Goal: Check status: Check status

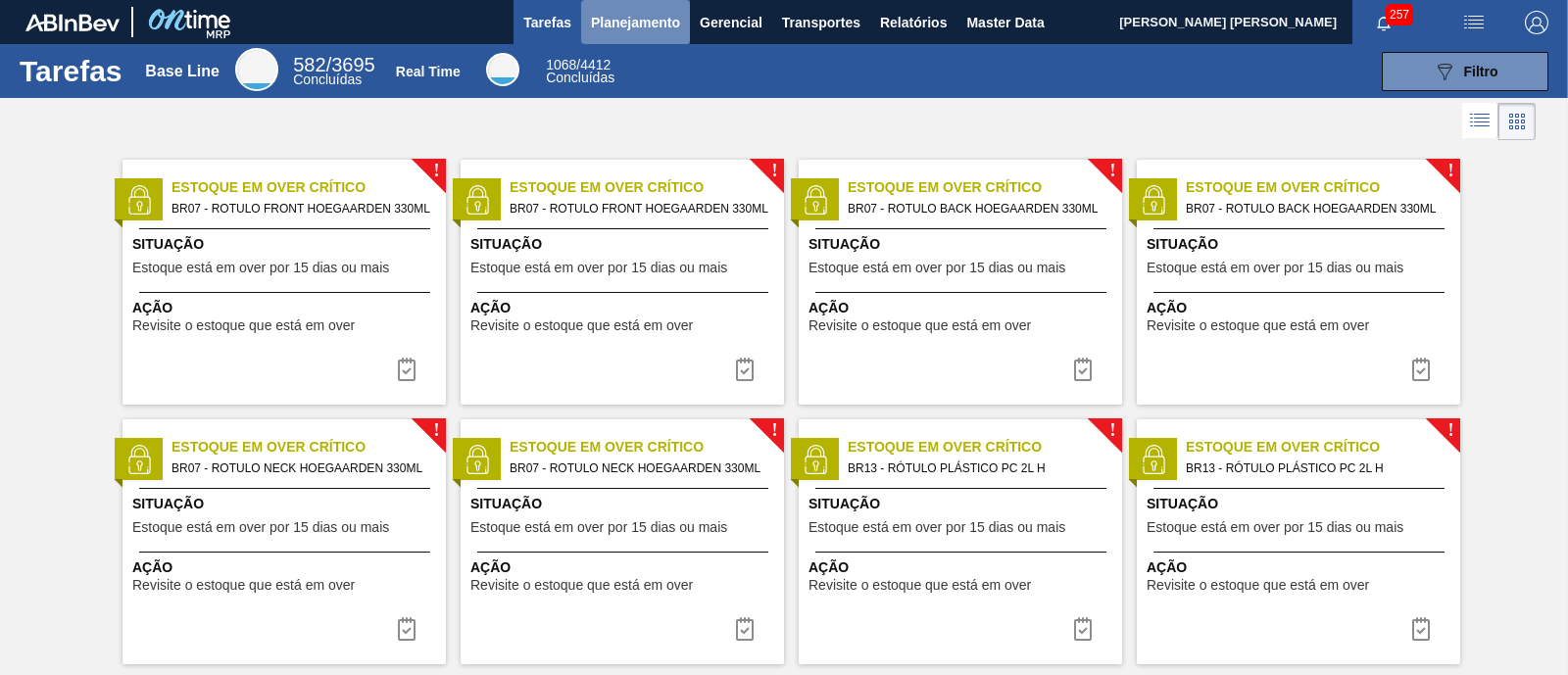
click at [601, 27] on span "Planejamento" at bounding box center [635, 23] width 89 height 24
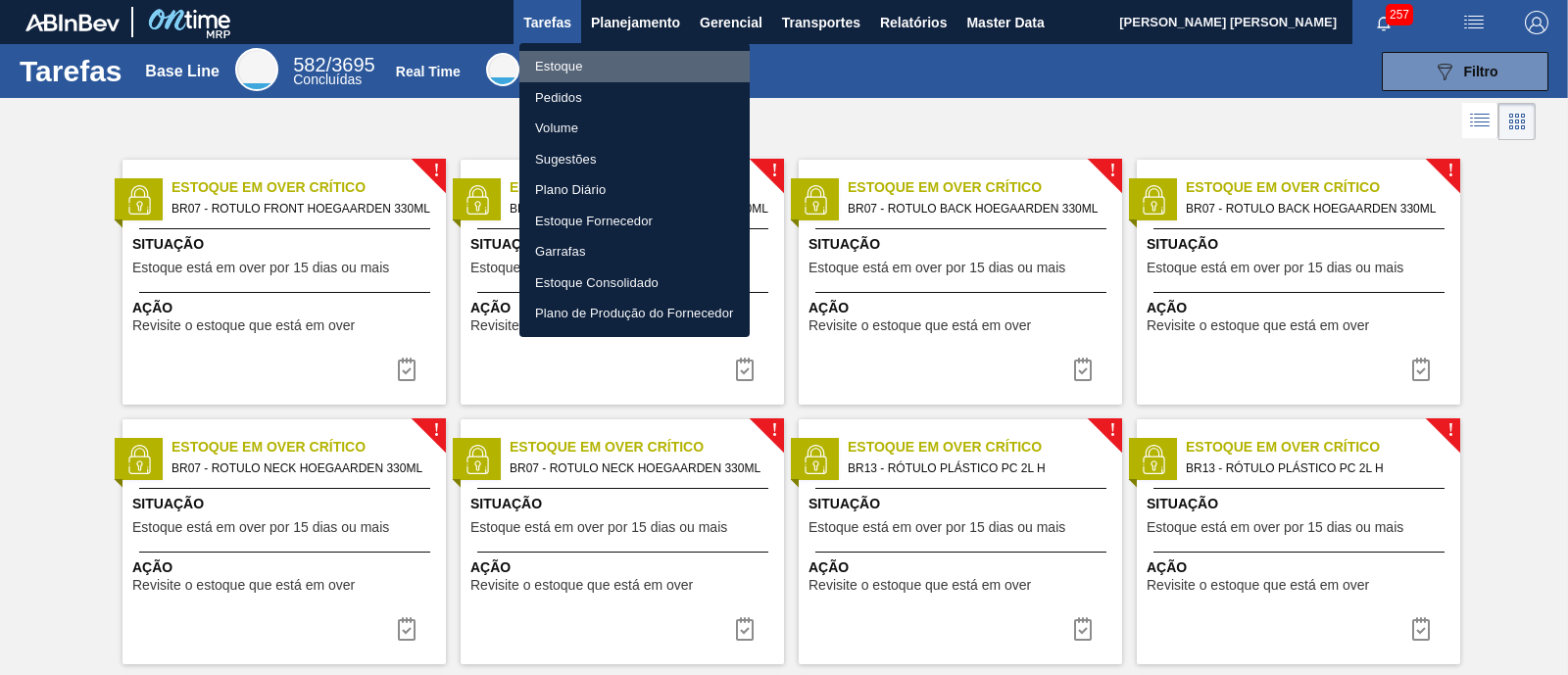
click at [608, 61] on li "Estoque" at bounding box center [634, 67] width 230 height 32
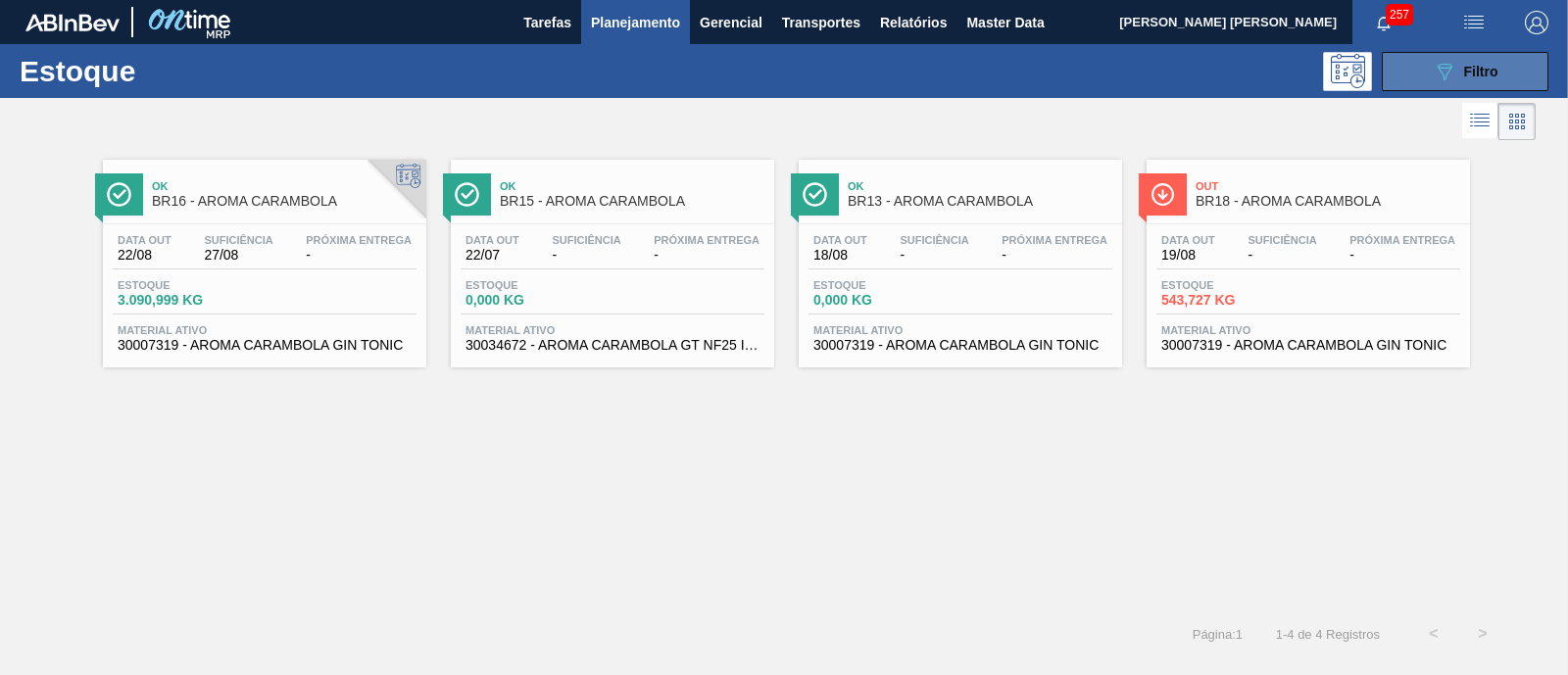
click at [1416, 62] on button "089F7B8B-B2A5-4AFE-B5C0-19BA573D28AC Filtro" at bounding box center [1464, 72] width 167 height 39
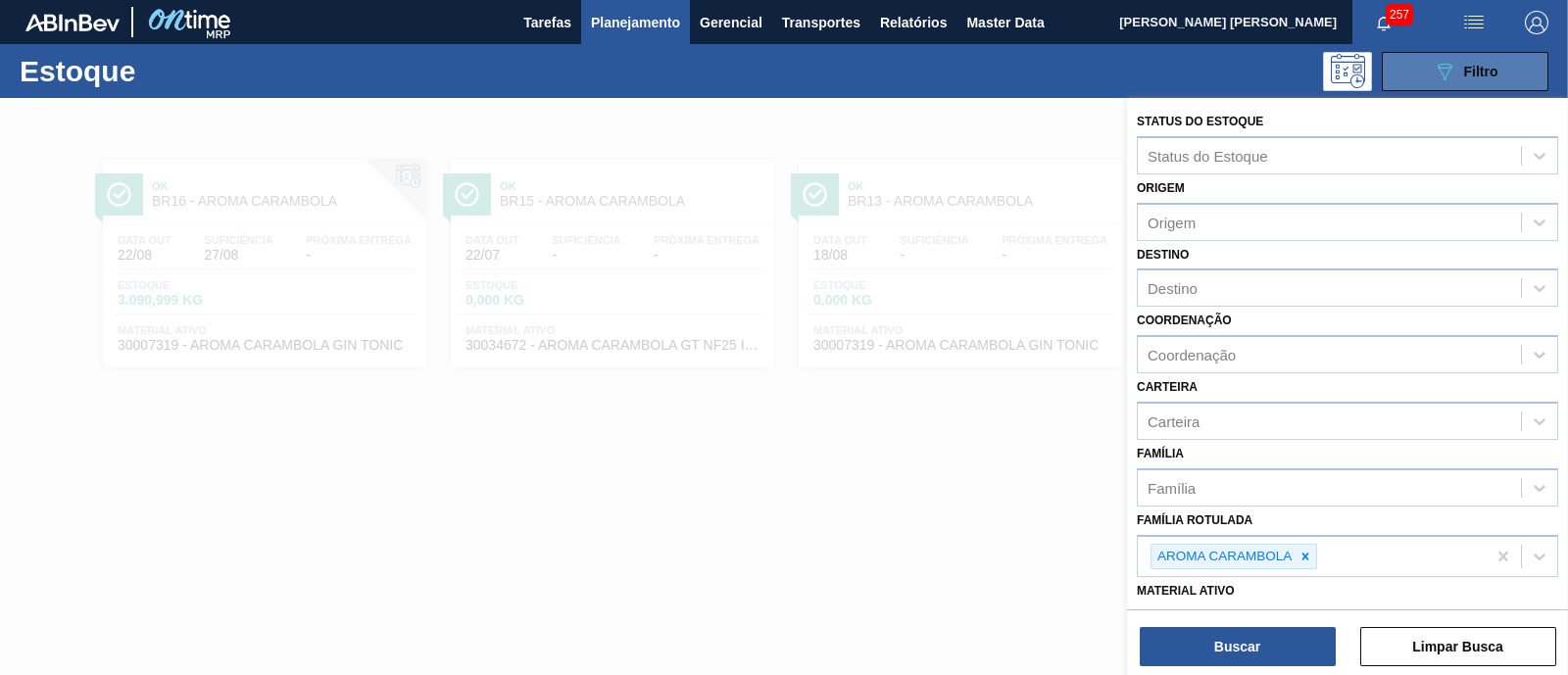
click at [1416, 61] on button "089F7B8B-B2A5-4AFE-B5C0-19BA573D28AC Filtro" at bounding box center [1464, 72] width 167 height 39
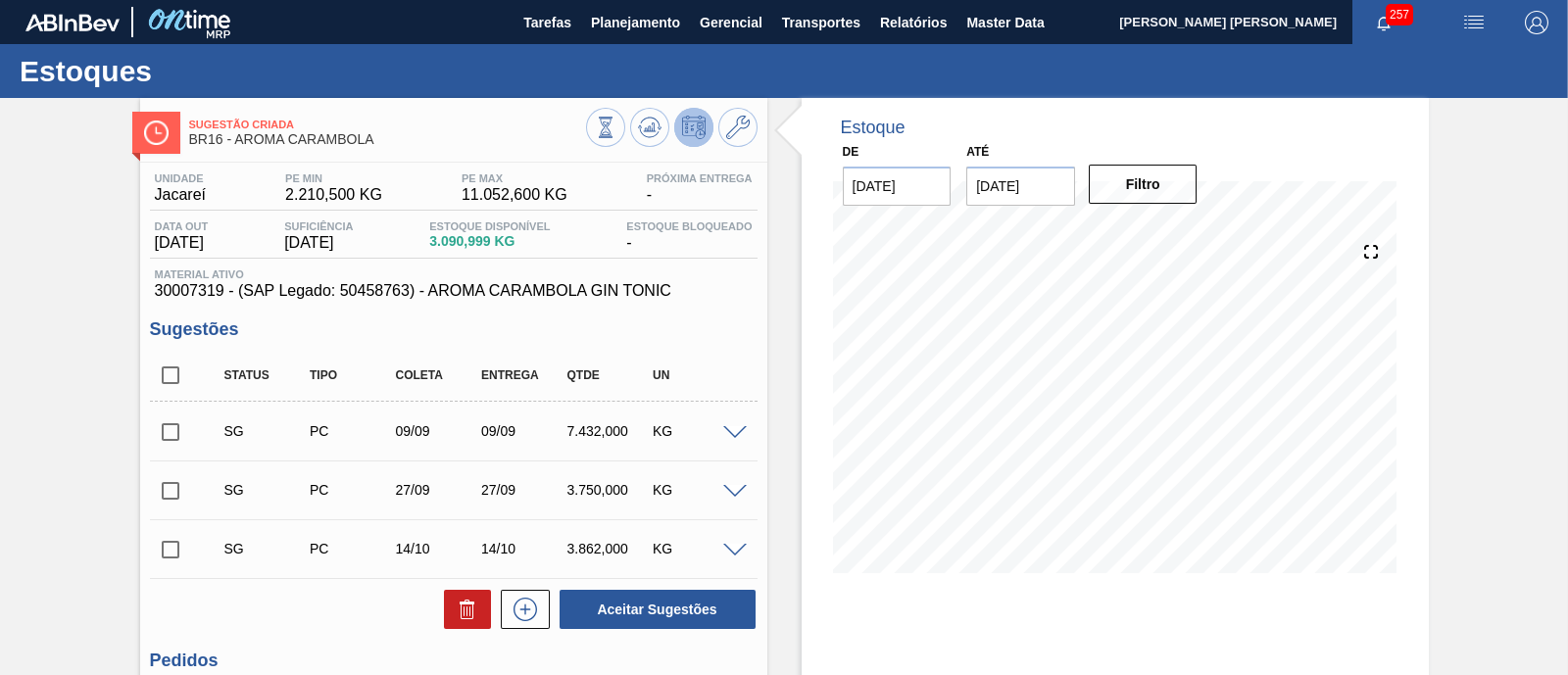
click at [1035, 193] on input "03/09/2025" at bounding box center [1020, 187] width 109 height 39
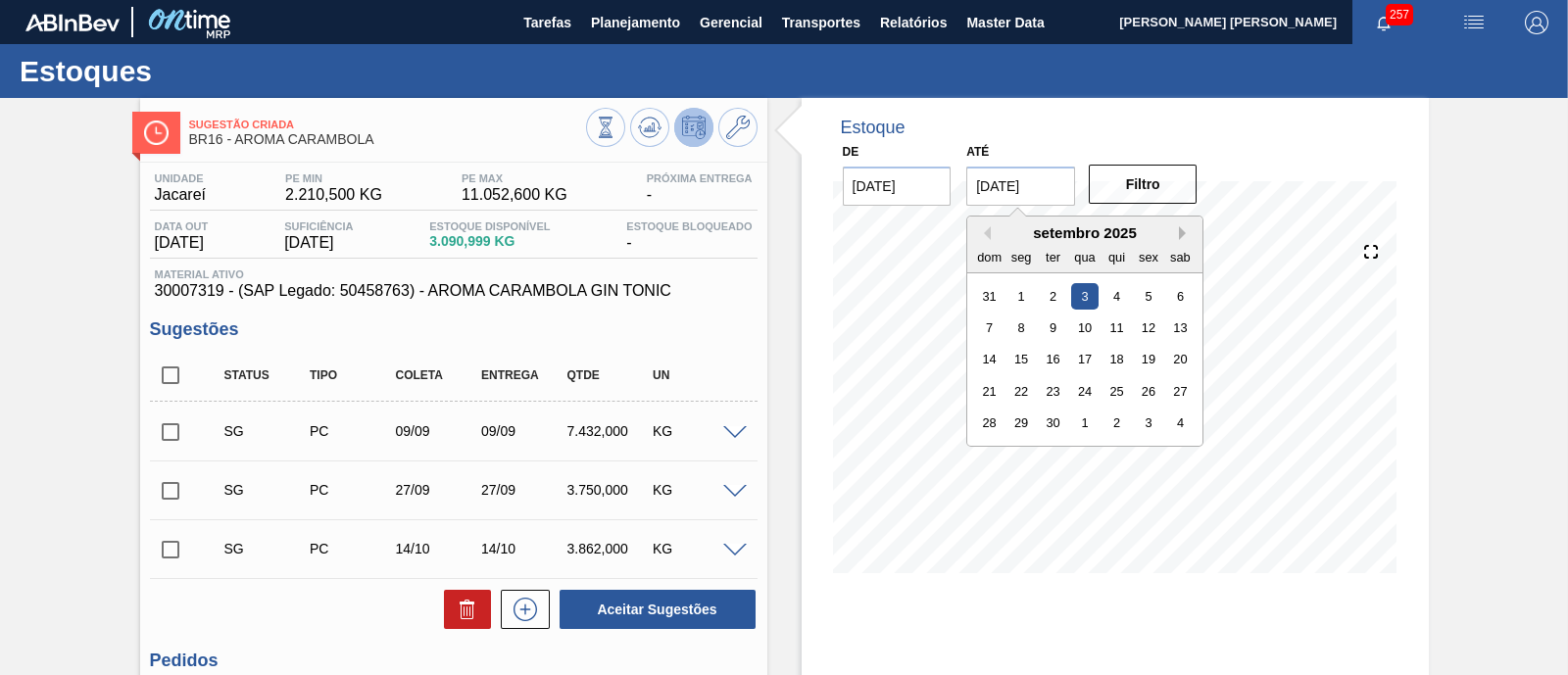
click at [1183, 237] on button "Next Month" at bounding box center [1186, 233] width 14 height 14
click at [1177, 410] on div "1" at bounding box center [1180, 422] width 27 height 27
type input "[DATE]"
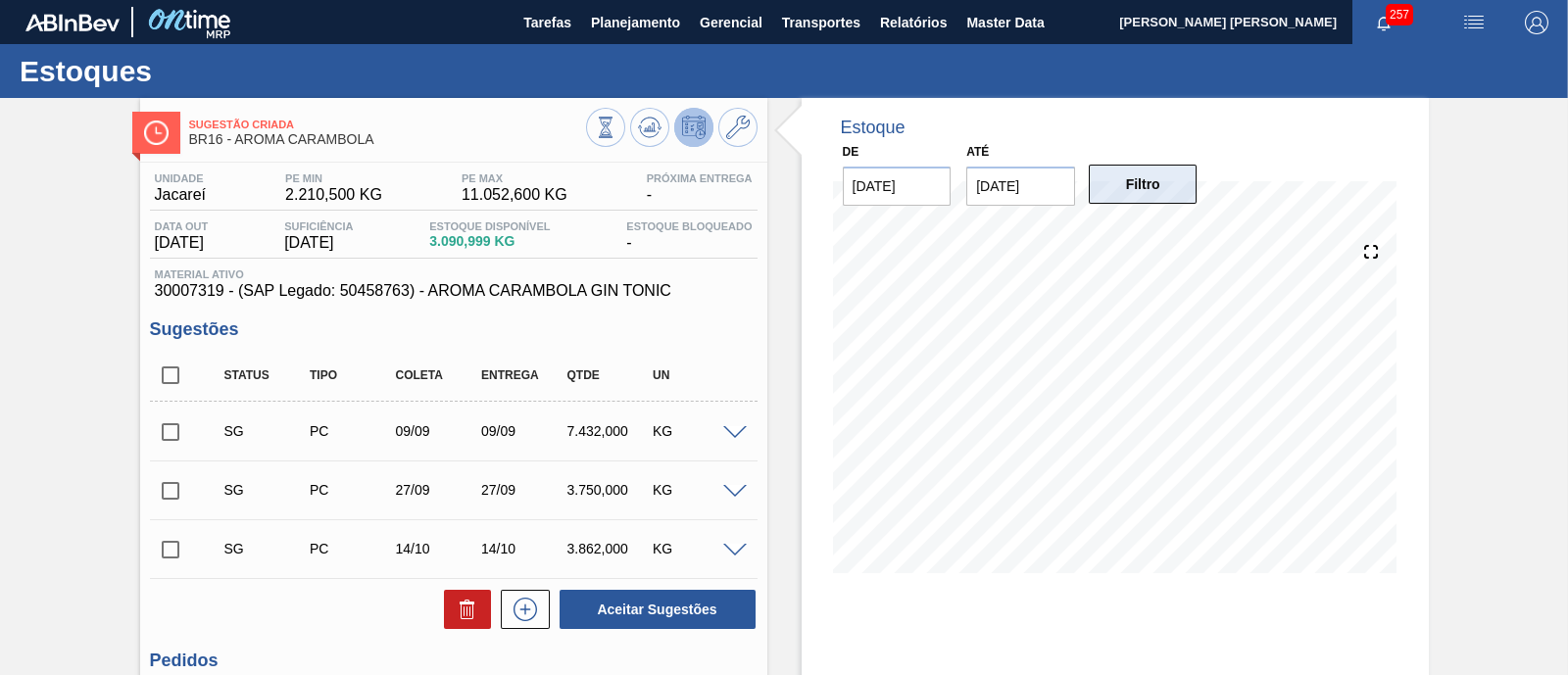
click at [1156, 201] on button "Filtro" at bounding box center [1143, 185] width 109 height 39
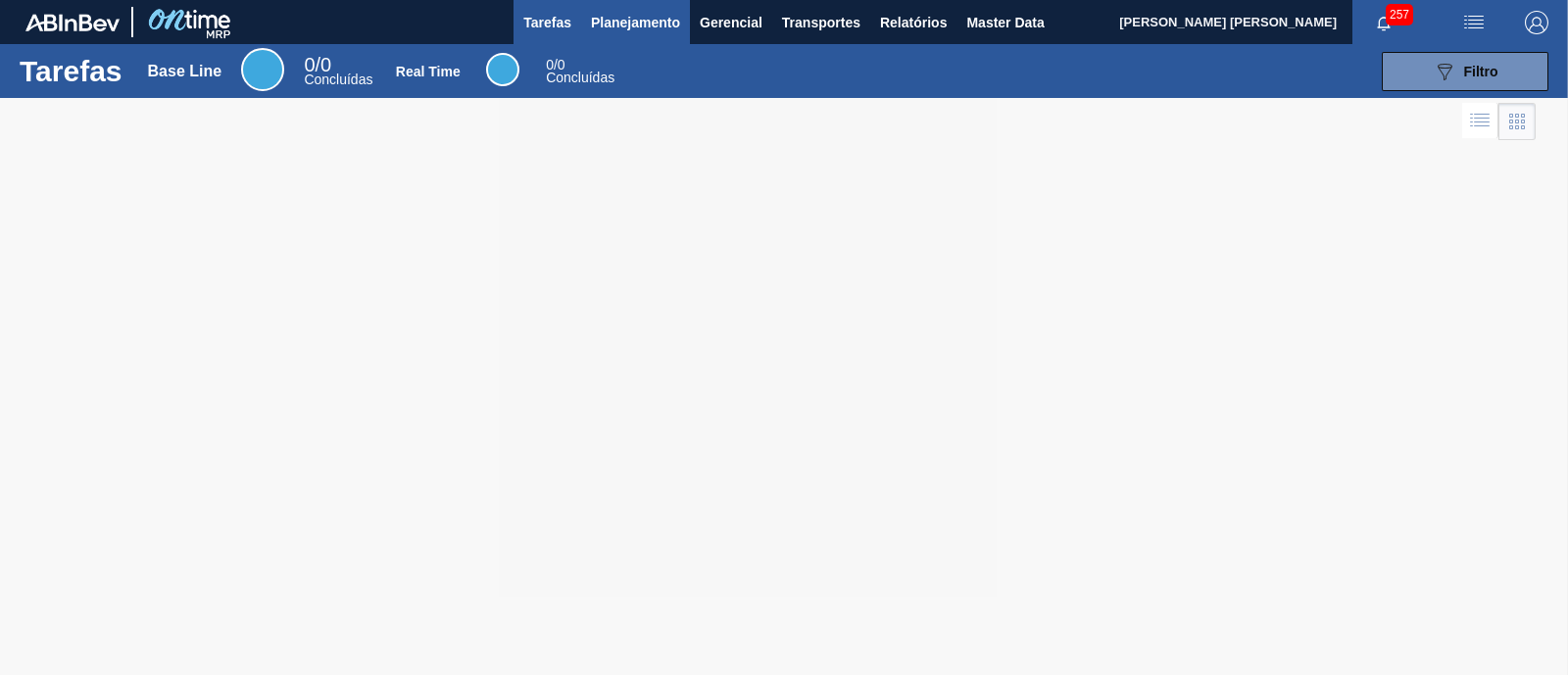
click at [646, 31] on span "Planejamento" at bounding box center [635, 23] width 89 height 24
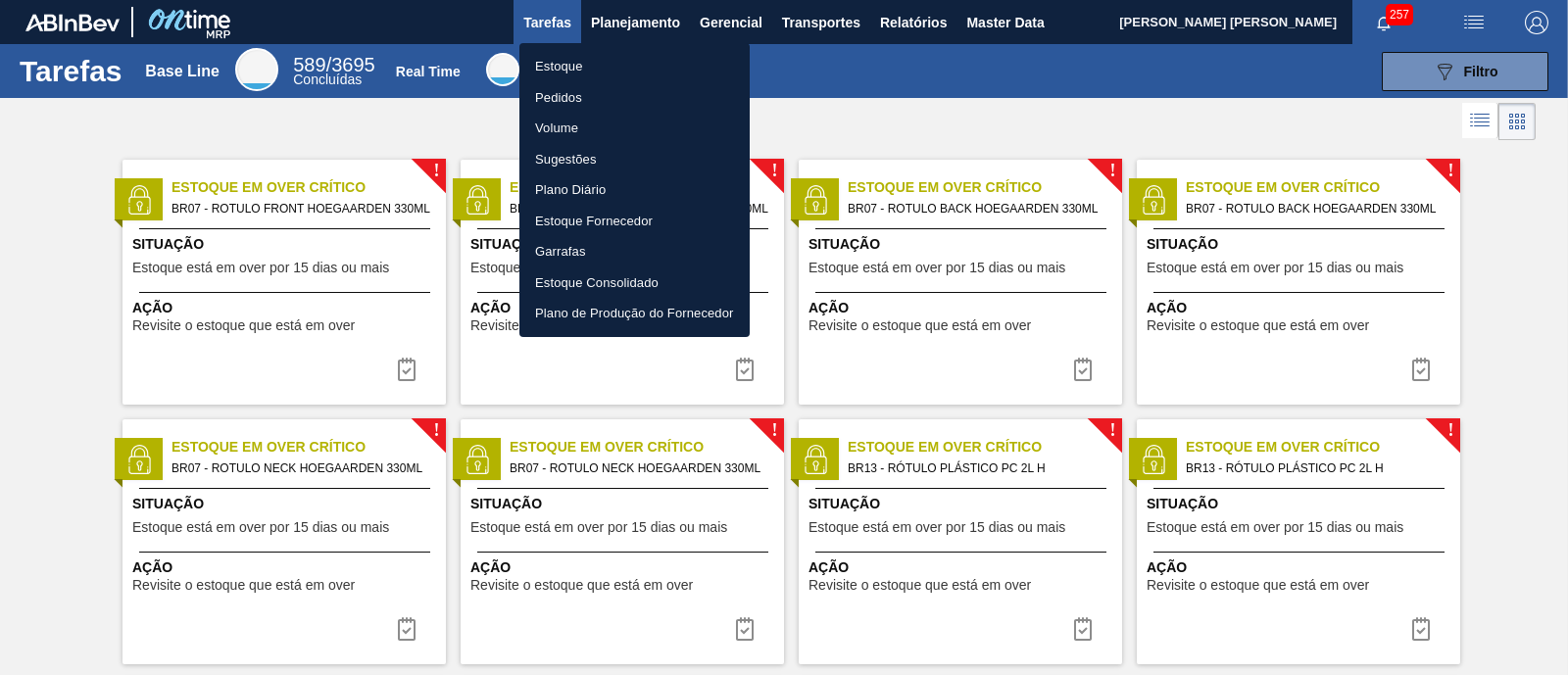
click at [569, 72] on li "Estoque" at bounding box center [634, 67] width 230 height 32
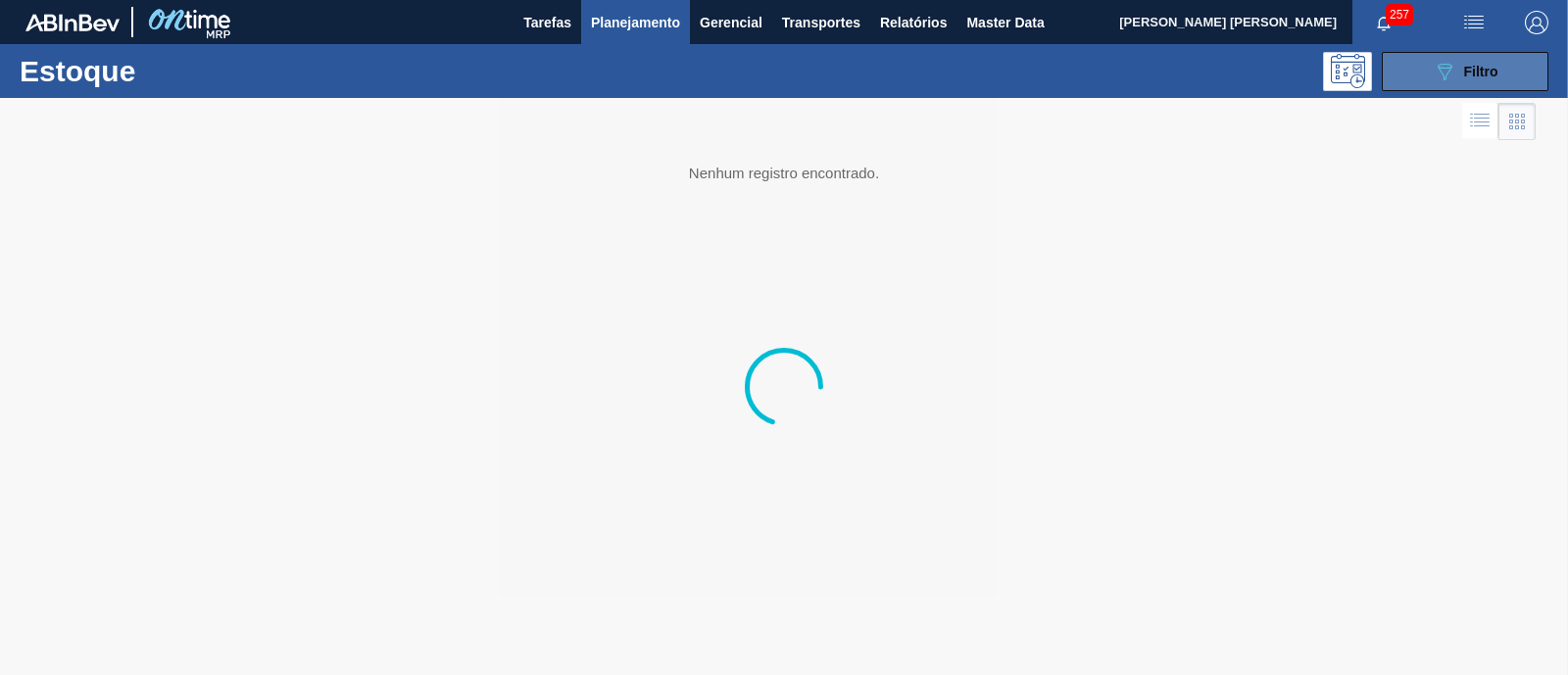
click at [1444, 72] on icon "089F7B8B-B2A5-4AFE-B5C0-19BA573D28AC" at bounding box center [1445, 72] width 24 height 24
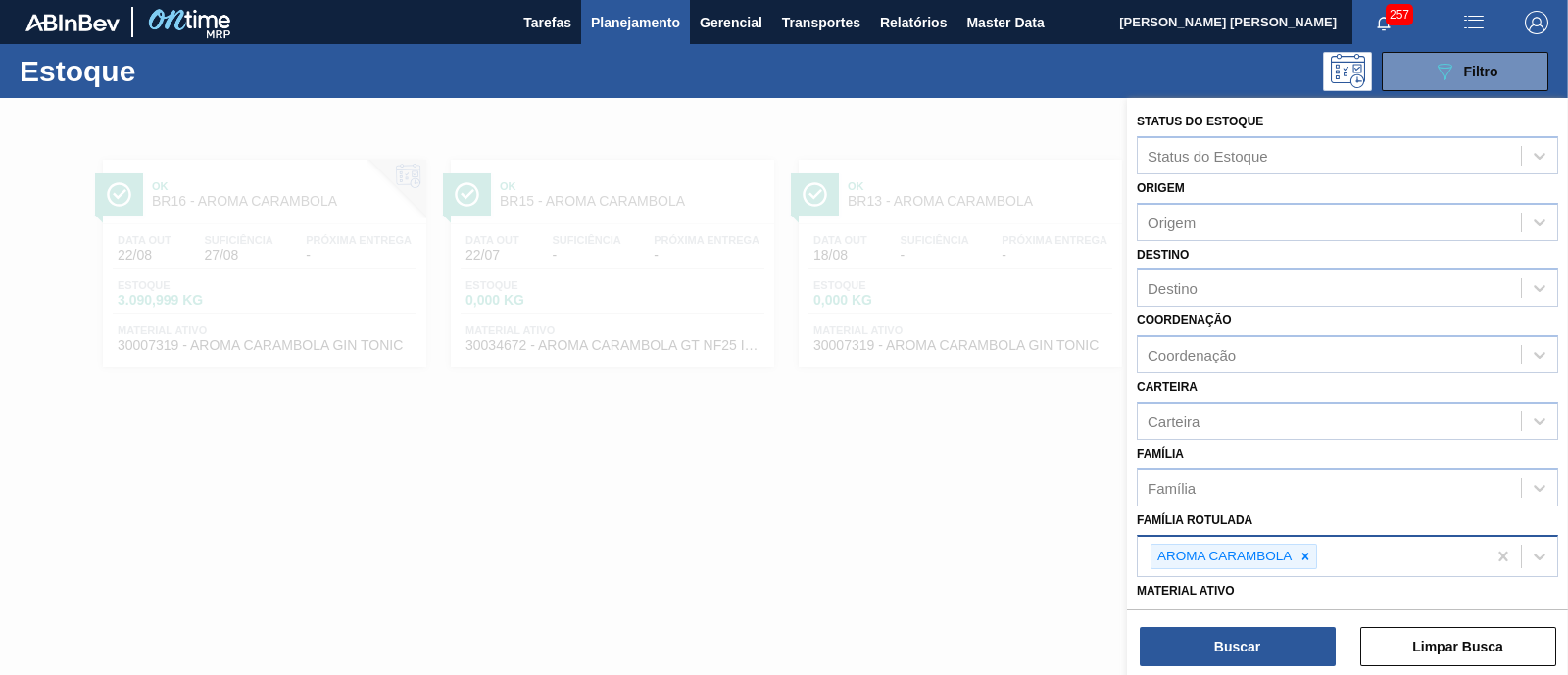
click at [1307, 561] on div at bounding box center [1306, 557] width 22 height 25
click at [1307, 559] on div "AROMA CARAMBOLA" at bounding box center [1311, 557] width 348 height 40
paste Rotulada "FOIL AP 600ML"
type Rotulada "FOIL AP 600ML"
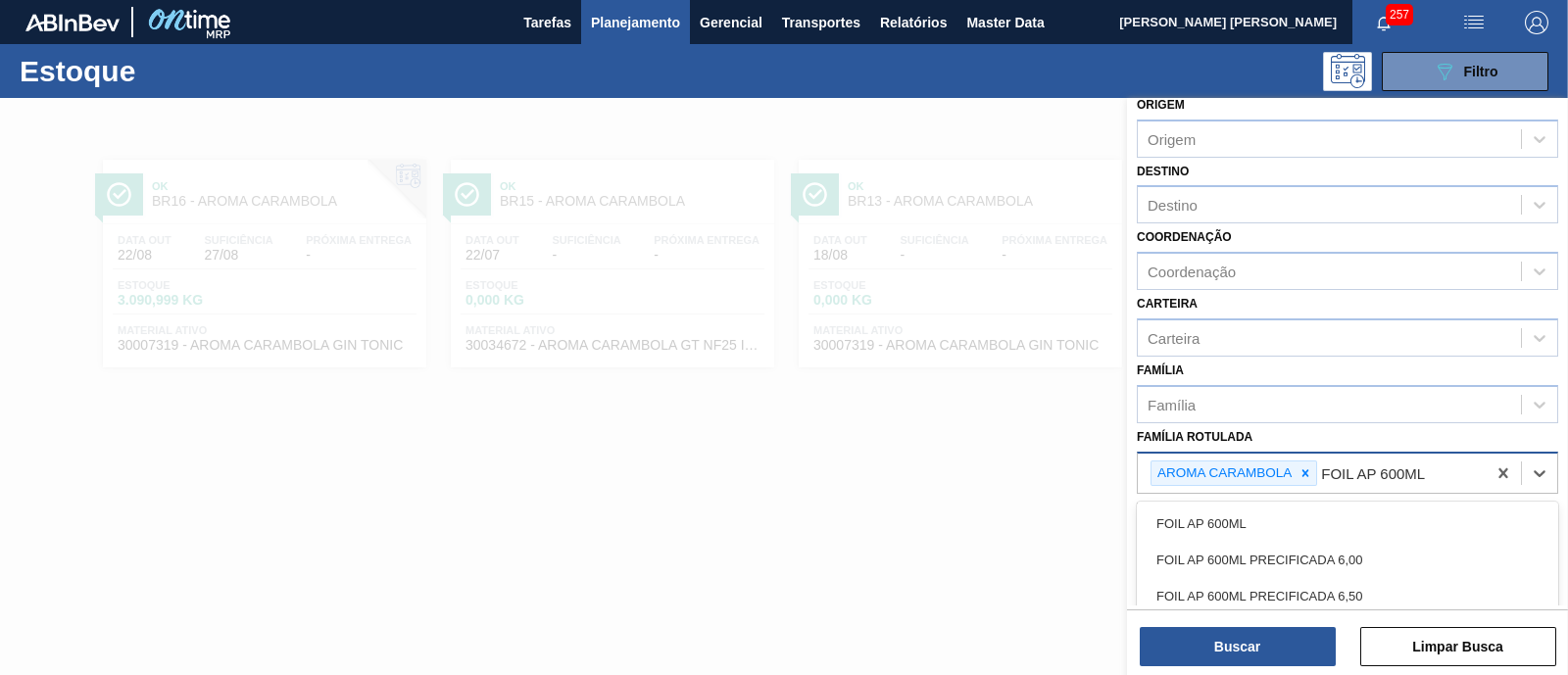
scroll to position [121, 0]
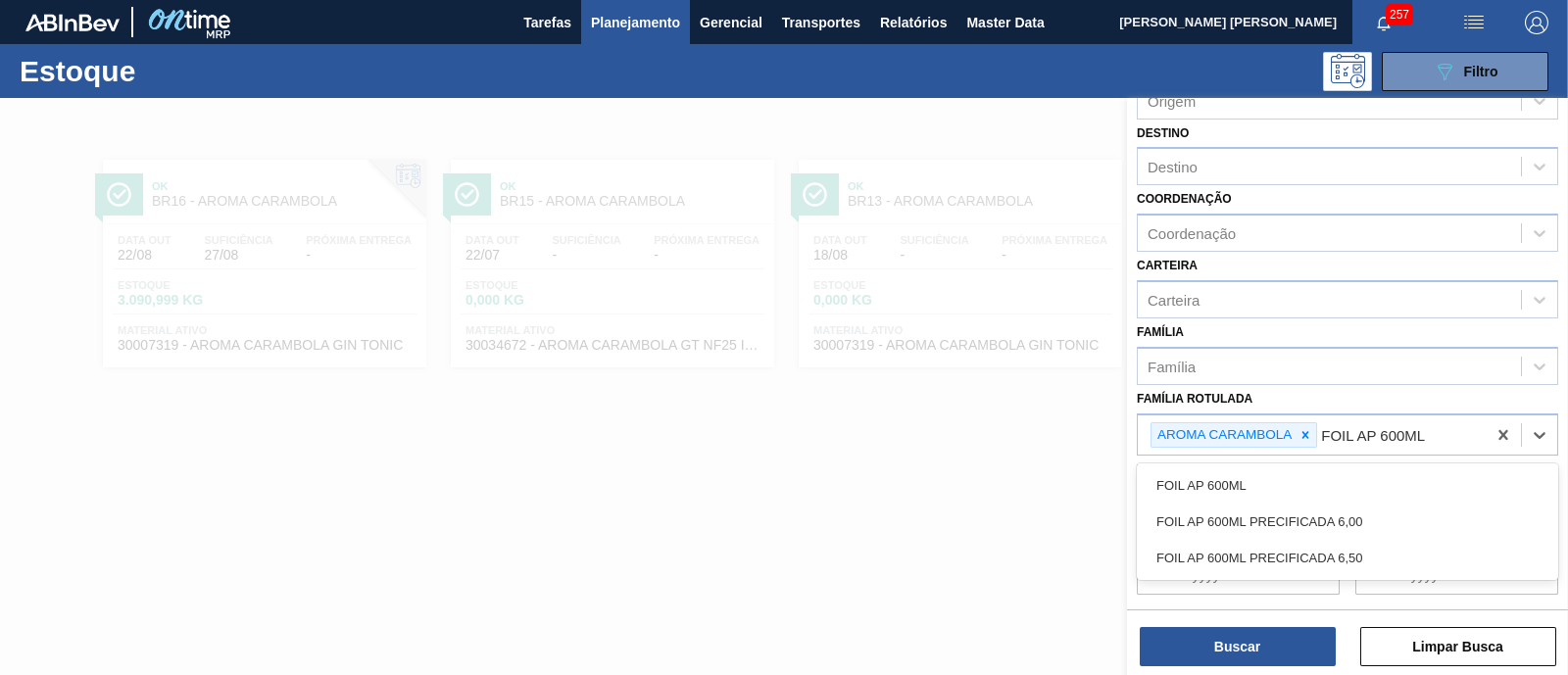
click at [1303, 483] on div "FOIL AP 600ML" at bounding box center [1347, 486] width 421 height 37
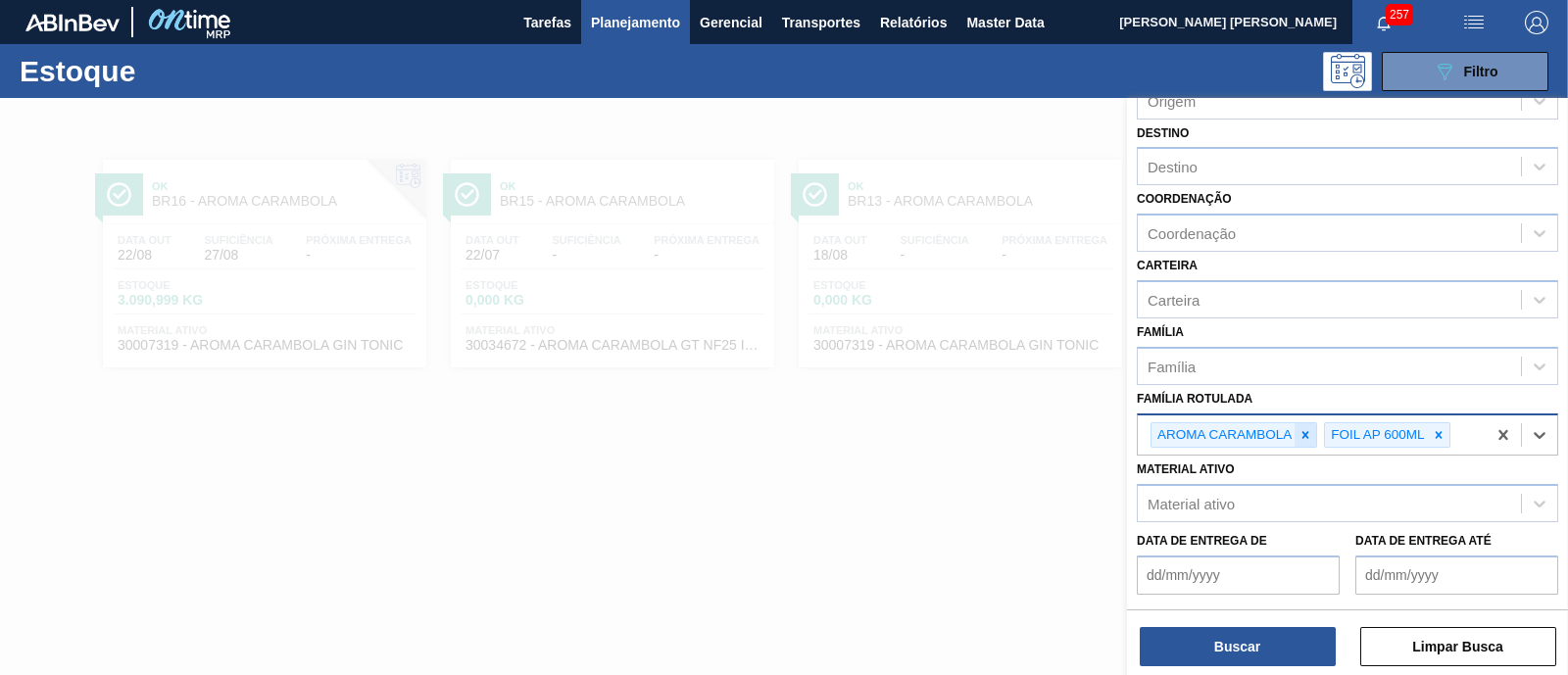
click at [1308, 429] on icon at bounding box center [1306, 435] width 14 height 14
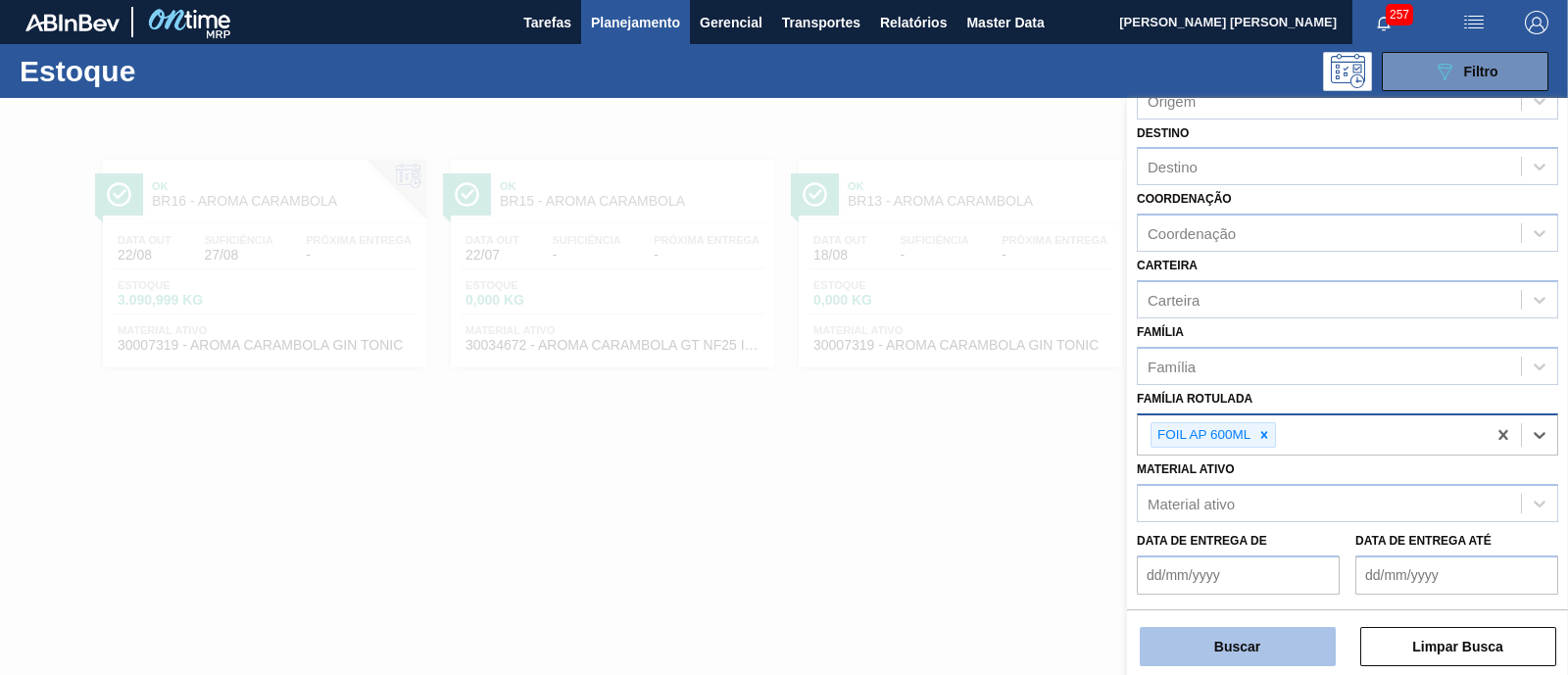
click at [1236, 652] on button "Buscar" at bounding box center [1237, 647] width 196 height 39
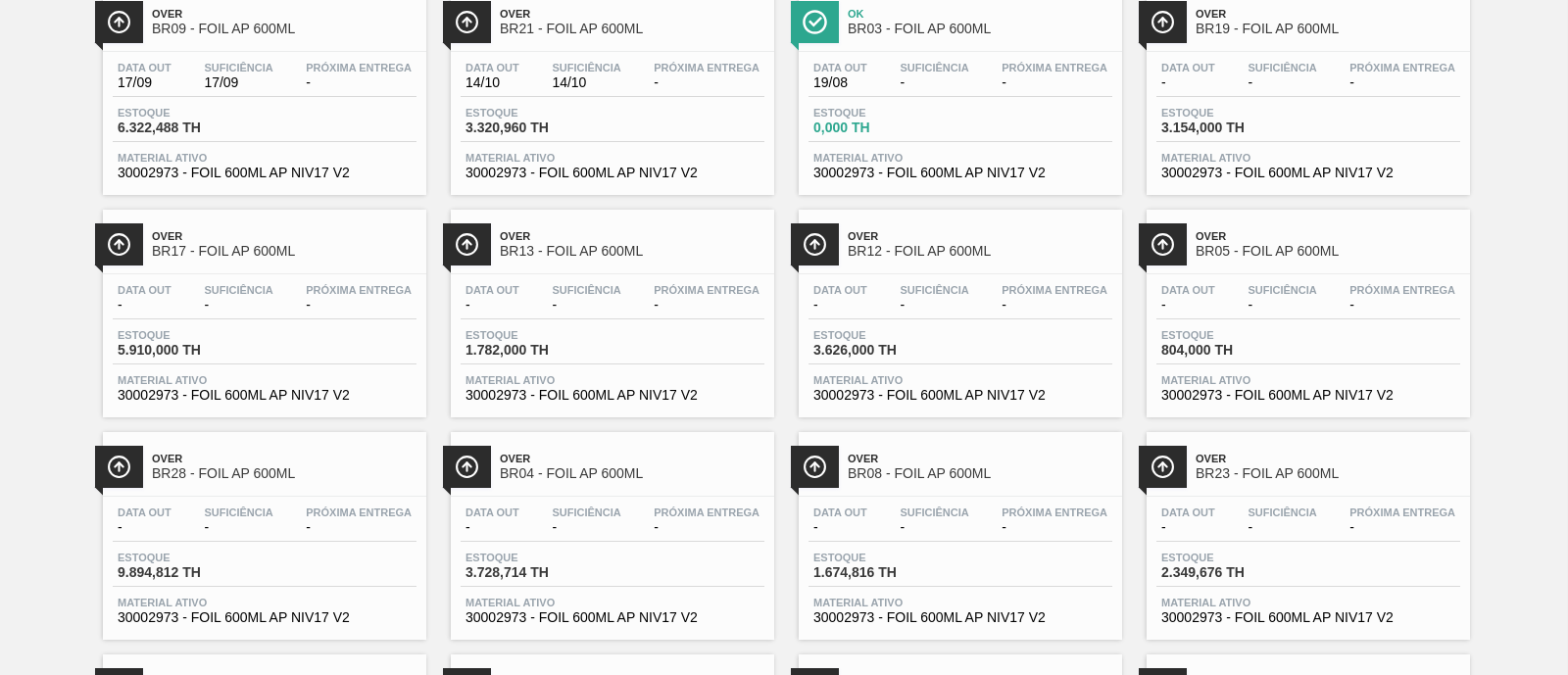
scroll to position [244, 0]
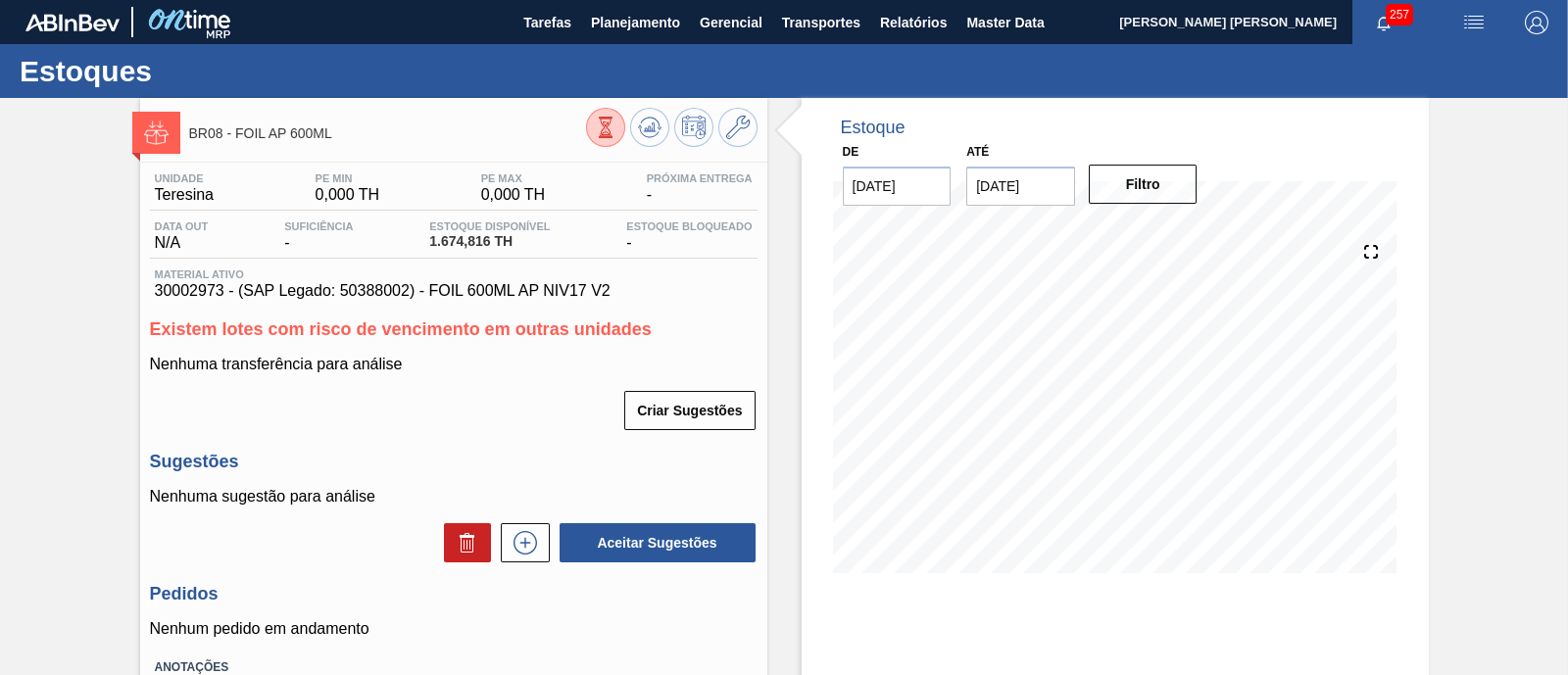
drag, startPoint x: 1059, startPoint y: 196, endPoint x: 1078, endPoint y: 196, distance: 19.0
click at [1059, 196] on input "[DATE]" at bounding box center [1020, 187] width 109 height 39
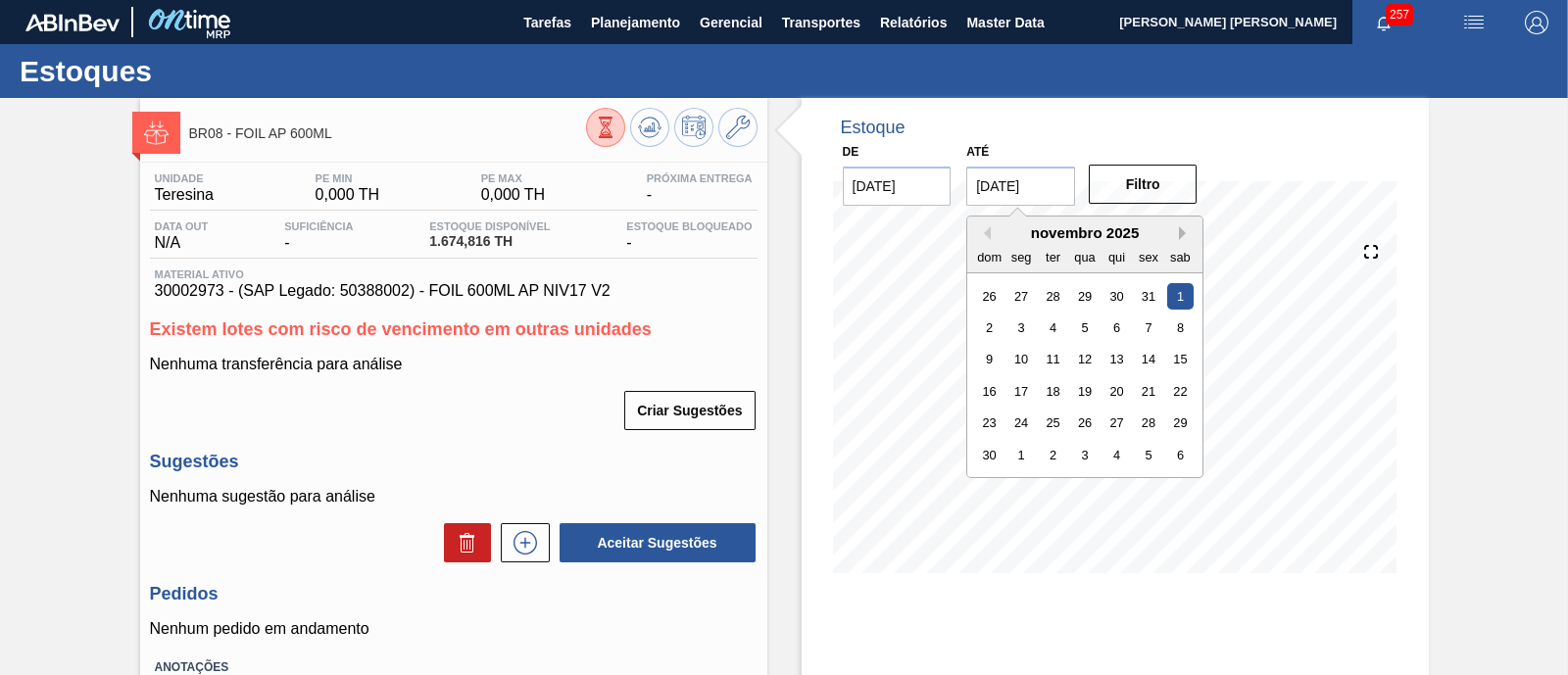
click at [1191, 234] on button "Next Month" at bounding box center [1186, 233] width 14 height 14
click at [1181, 428] on div "3" at bounding box center [1180, 422] width 27 height 27
type input "[DATE]"
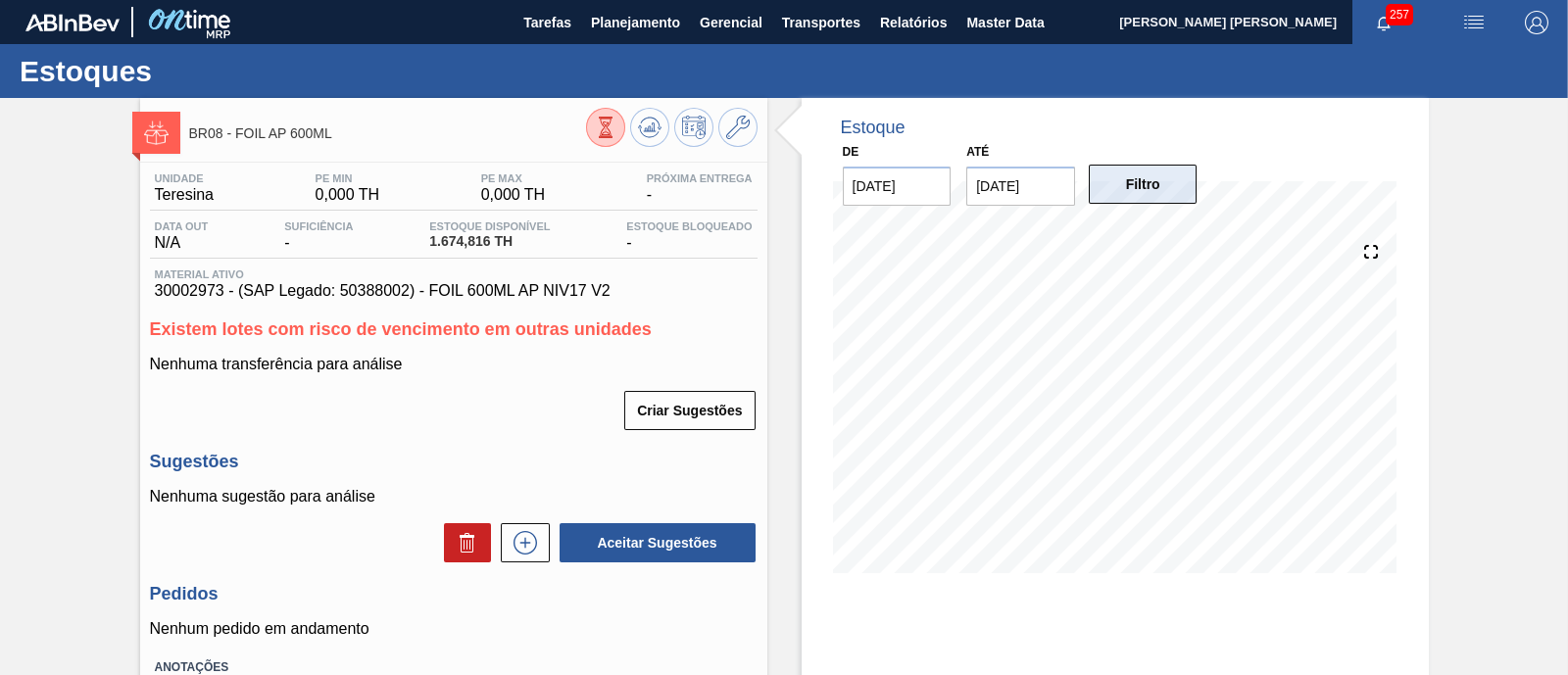
click at [1183, 179] on button "Filtro" at bounding box center [1143, 185] width 109 height 39
